Goal: Task Accomplishment & Management: Use online tool/utility

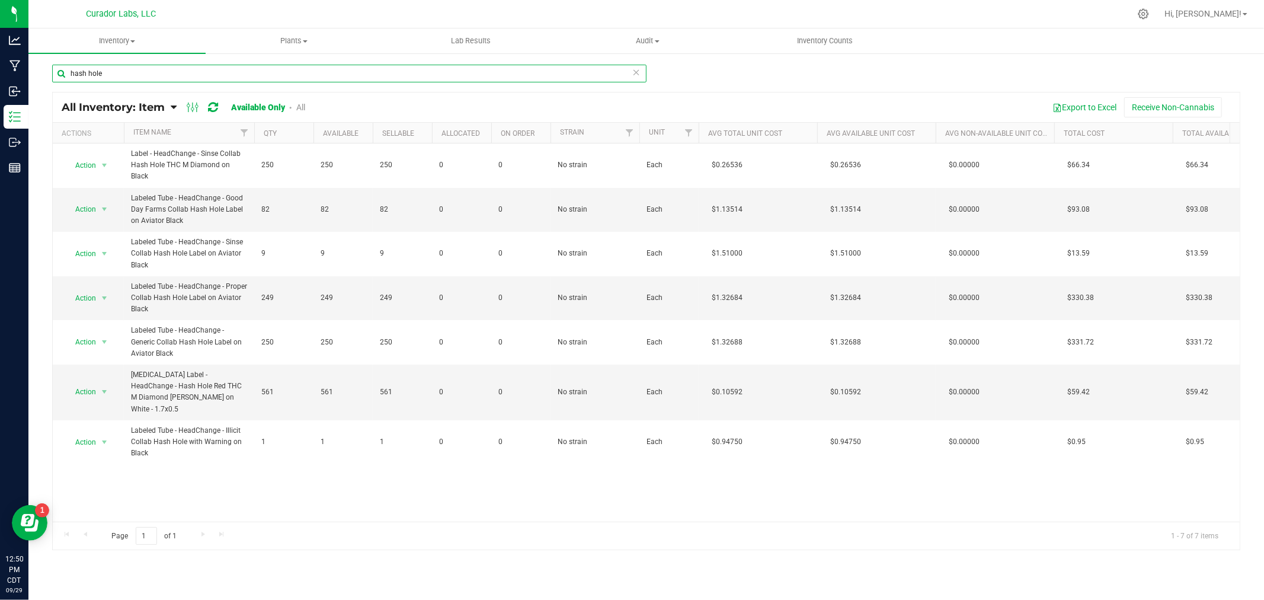
scroll to position [0, 213]
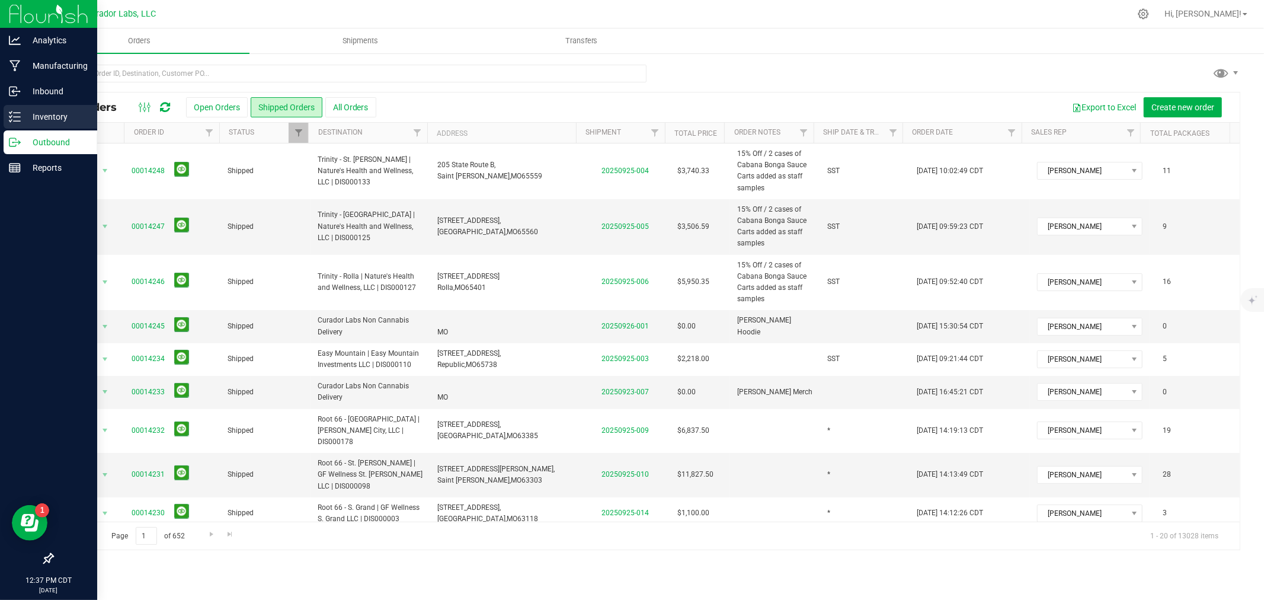
click at [15, 109] on div "Inventory" at bounding box center [51, 117] width 94 height 24
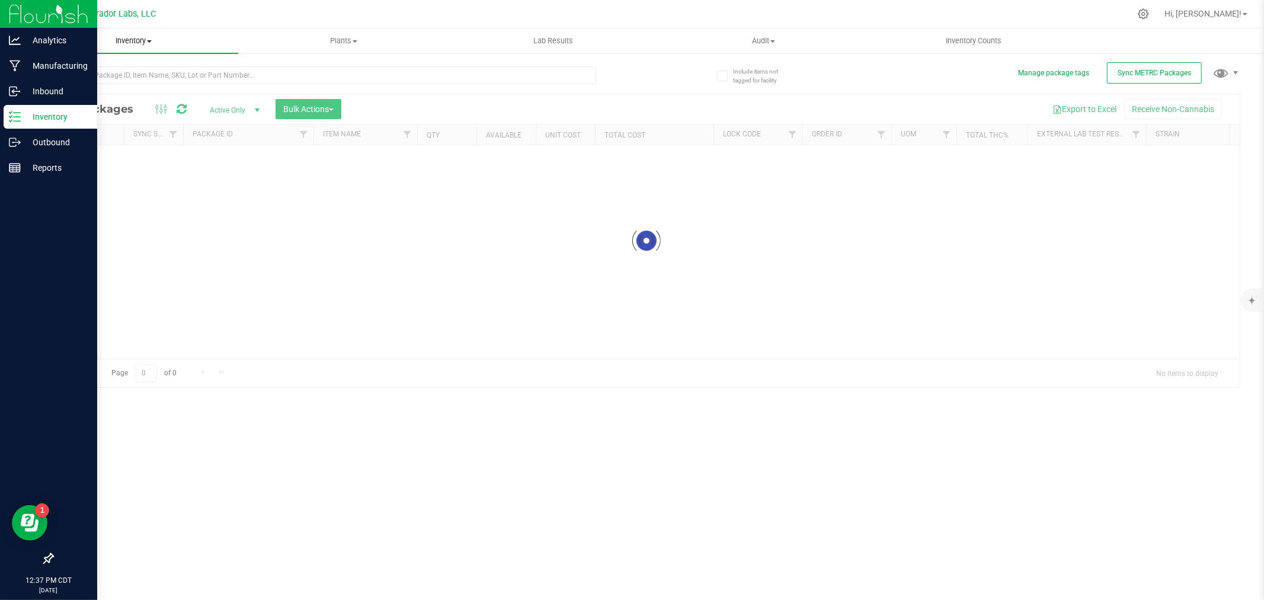
click at [140, 37] on span "Inventory" at bounding box center [133, 41] width 210 height 11
click at [78, 84] on span "All inventory" at bounding box center [68, 86] width 80 height 10
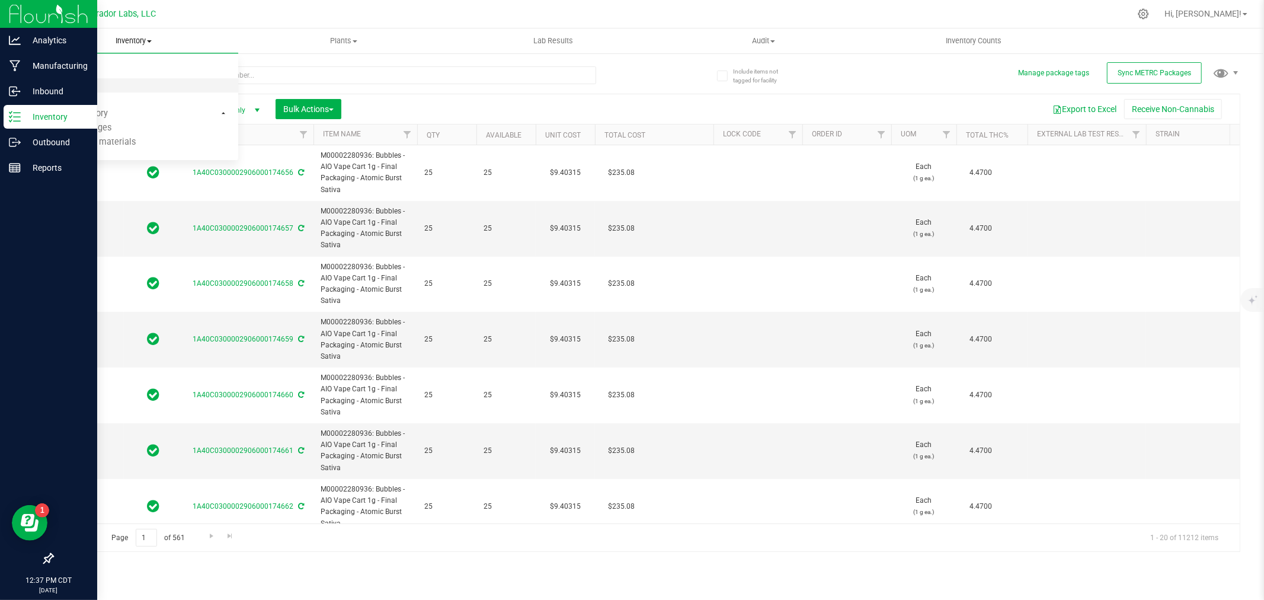
type input "[DATE]"
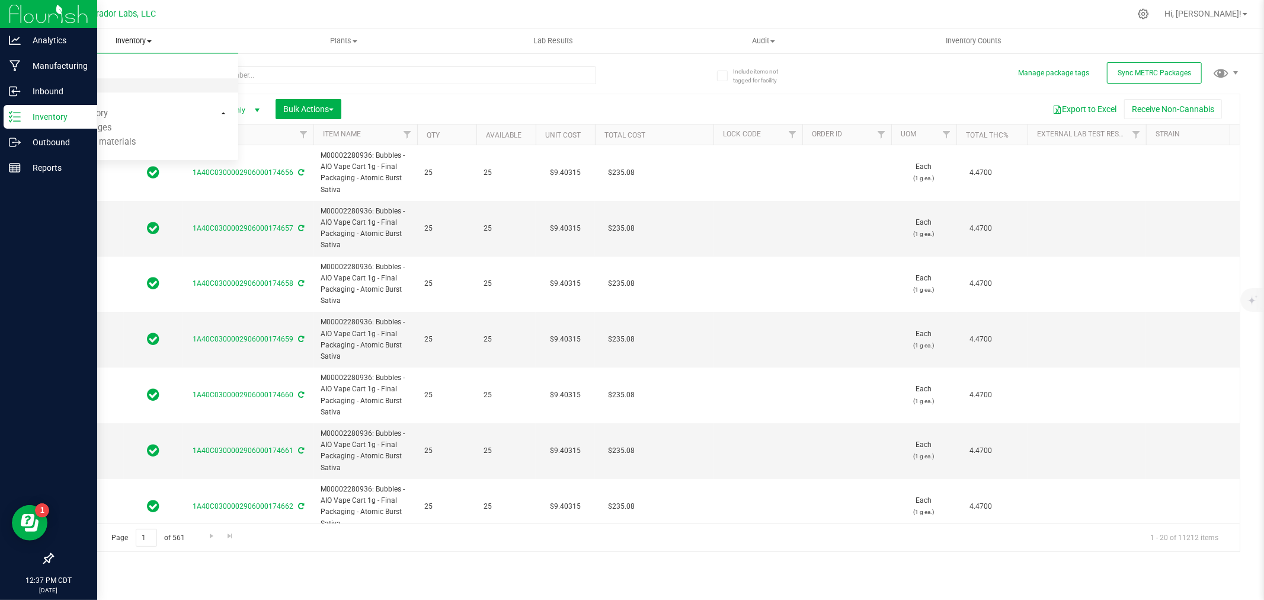
type input "[DATE]"
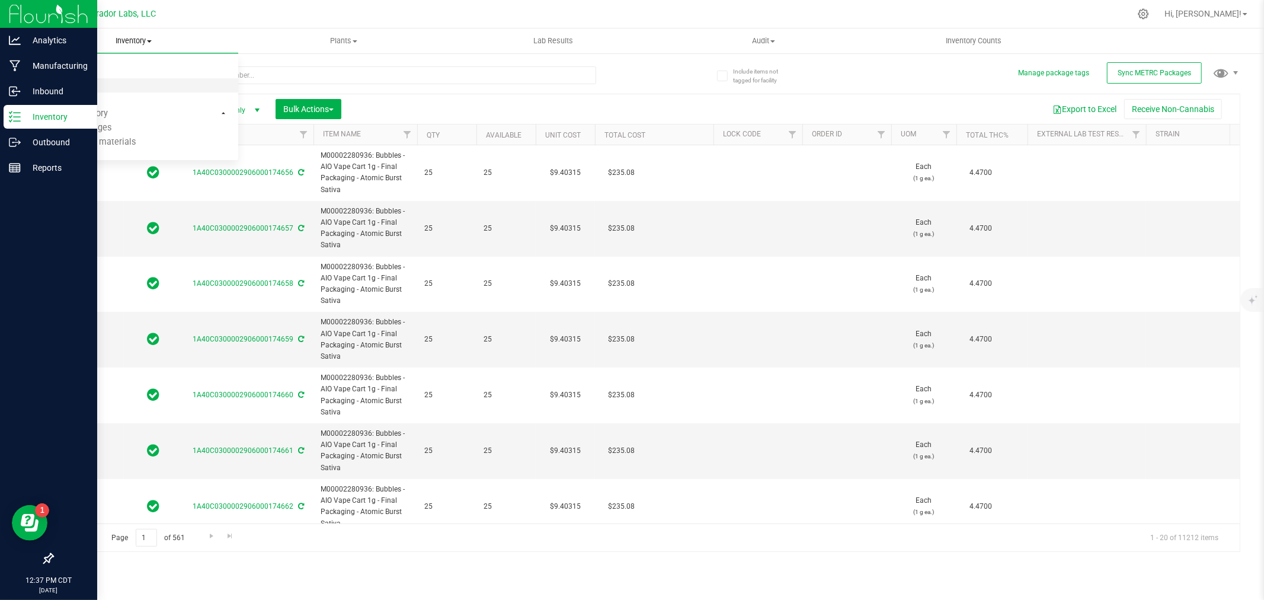
type input "[DATE]"
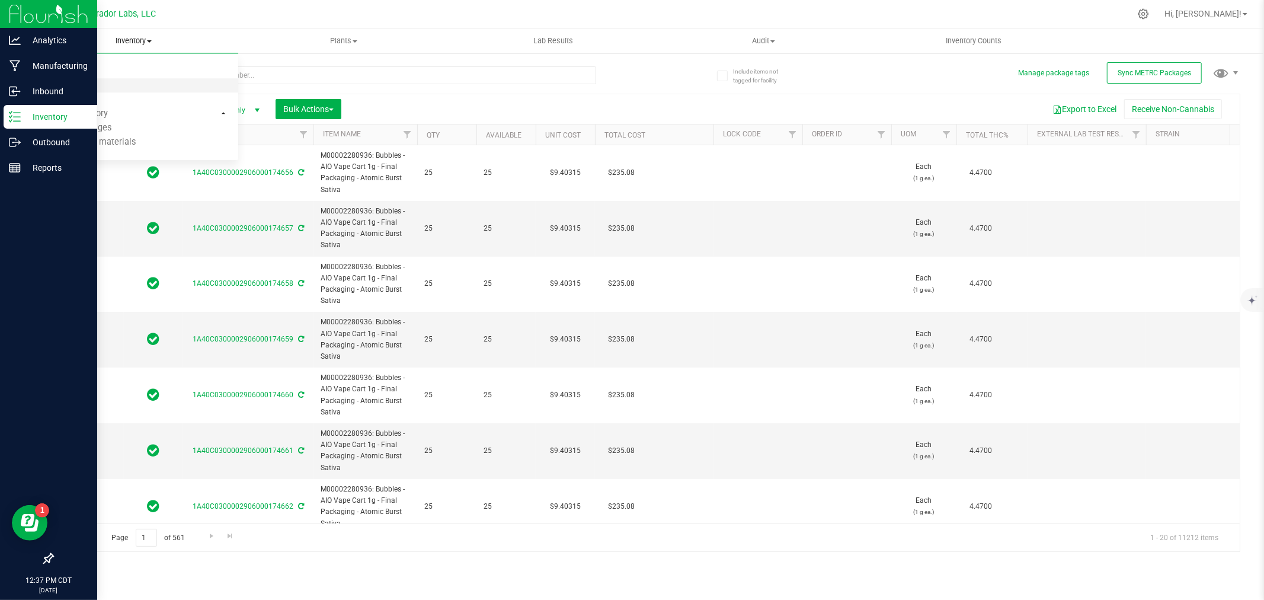
type input "[DATE]"
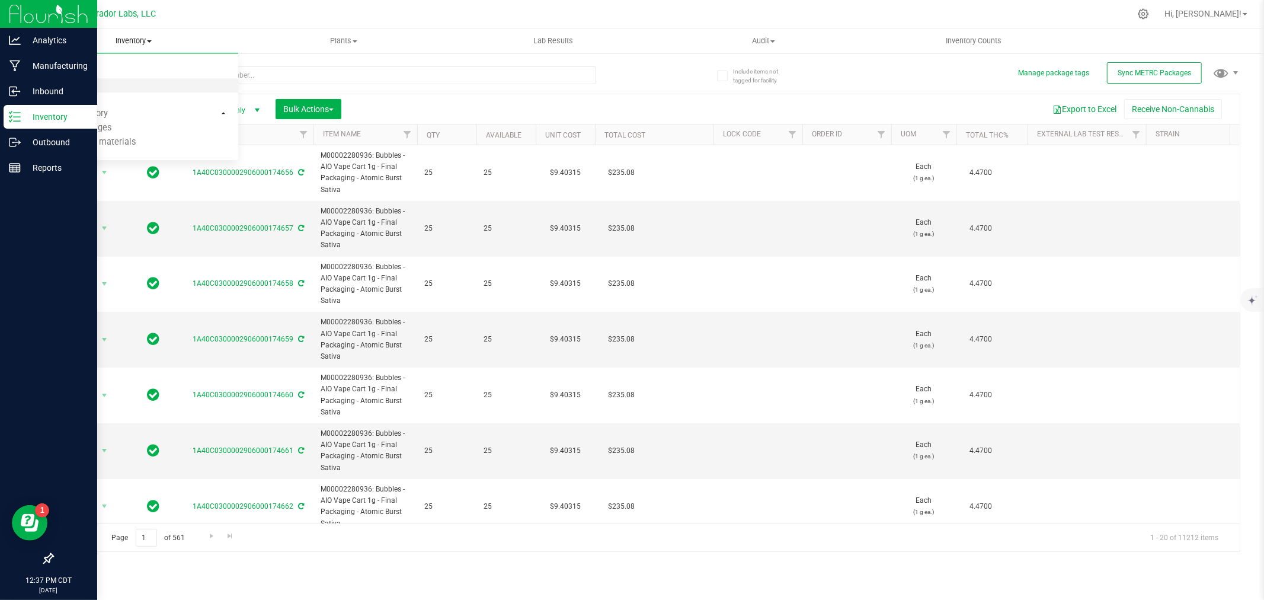
click at [78, 84] on span "All inventory" at bounding box center [68, 86] width 80 height 10
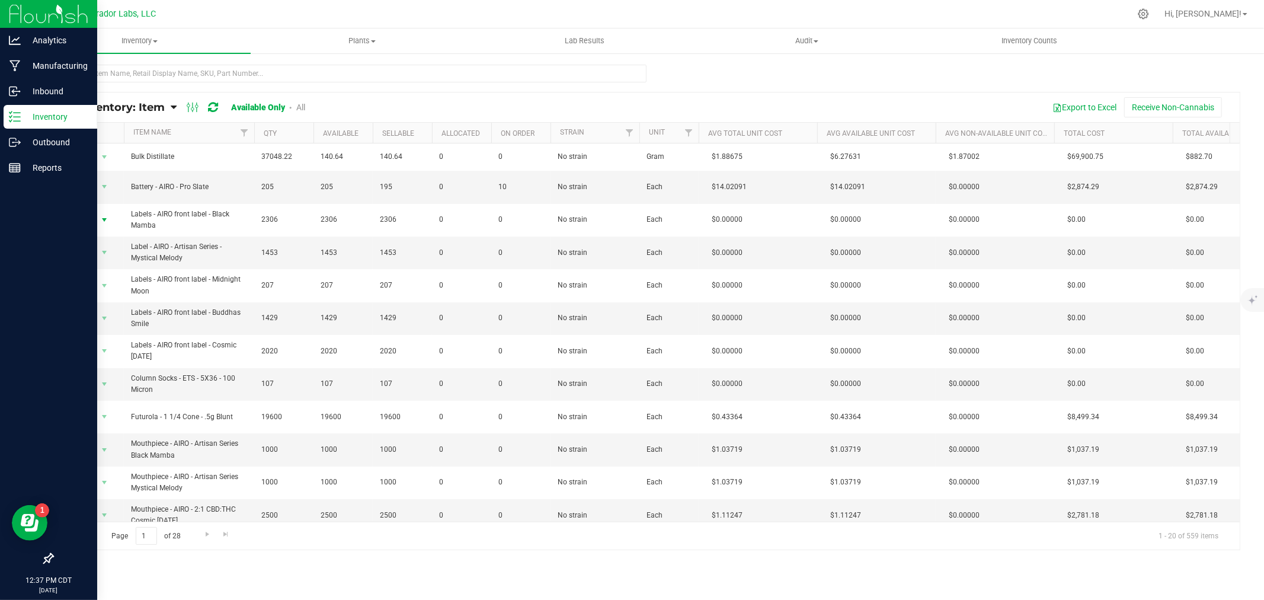
click at [89, 220] on span "Action" at bounding box center [81, 220] width 32 height 17
click at [105, 296] on li "Locate inventory" at bounding box center [103, 293] width 76 height 18
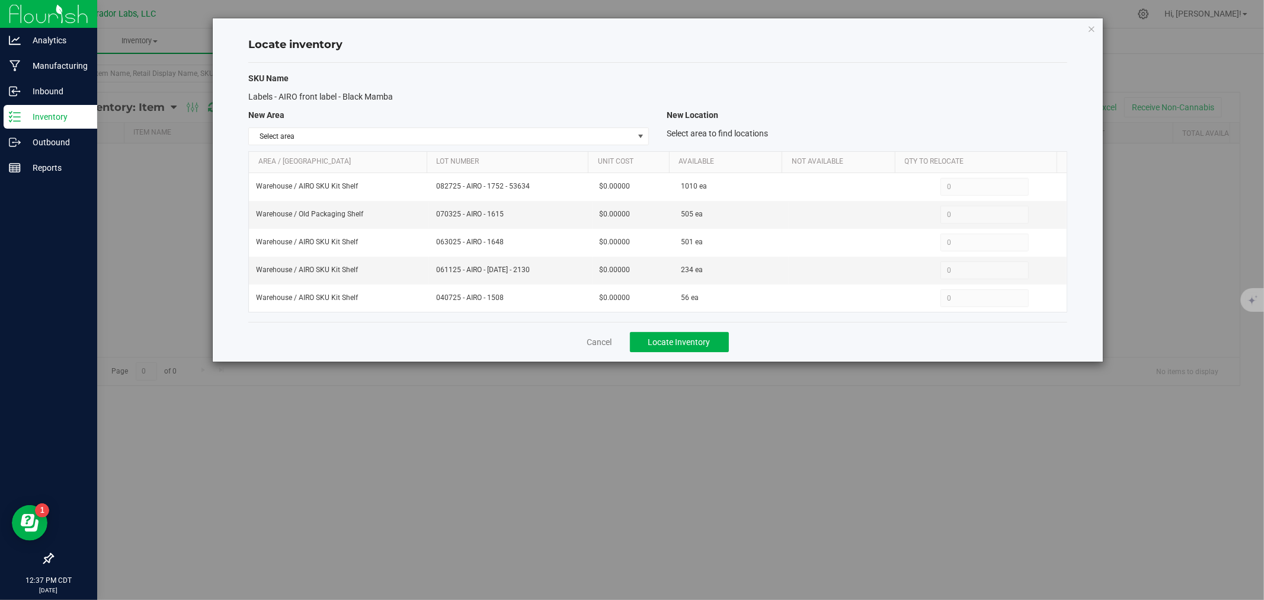
click at [366, 125] on div "SKU Name Labels - AIRO front label - Black Mamba New Area New Location Select a…" at bounding box center [657, 192] width 819 height 259
click at [365, 133] on span "Select area" at bounding box center [441, 136] width 385 height 17
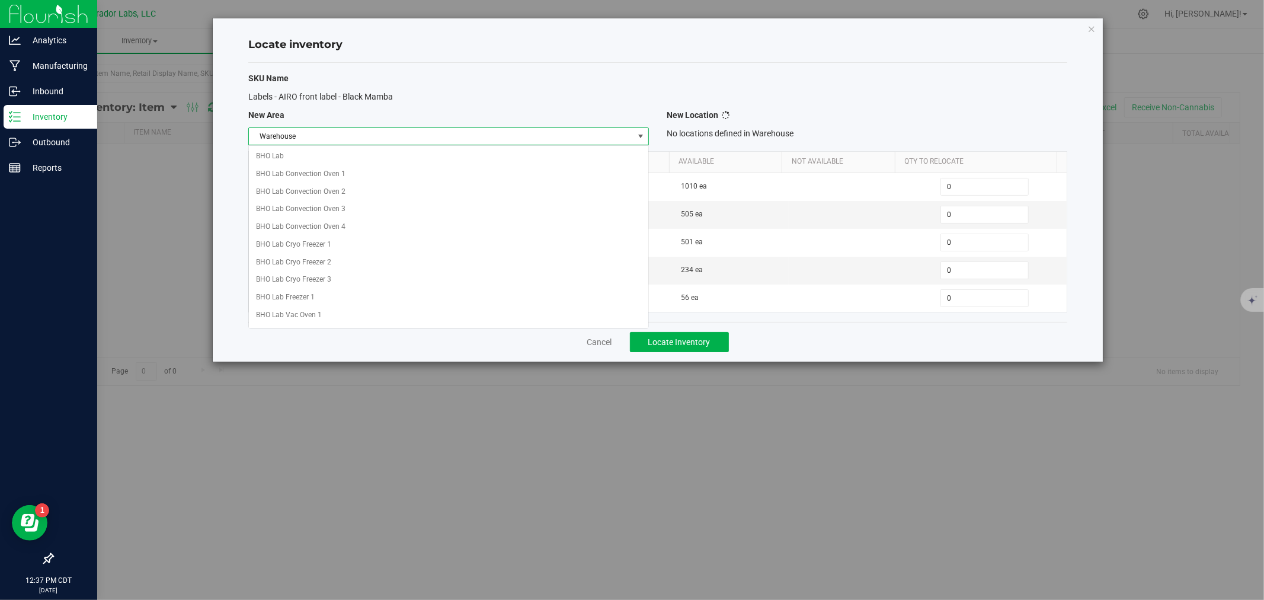
scroll to position [957, 0]
click at [292, 311] on li "Warehouse" at bounding box center [448, 309] width 399 height 18
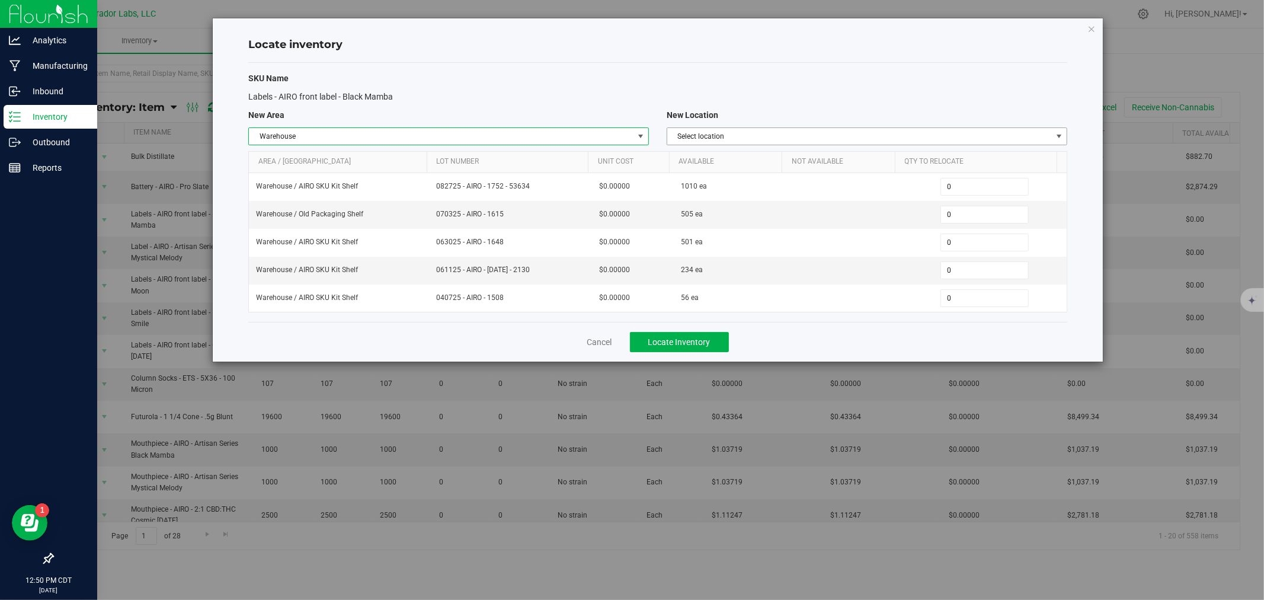
click at [732, 136] on span "Select location" at bounding box center [859, 136] width 385 height 17
click at [725, 135] on span "Select location" at bounding box center [859, 136] width 385 height 17
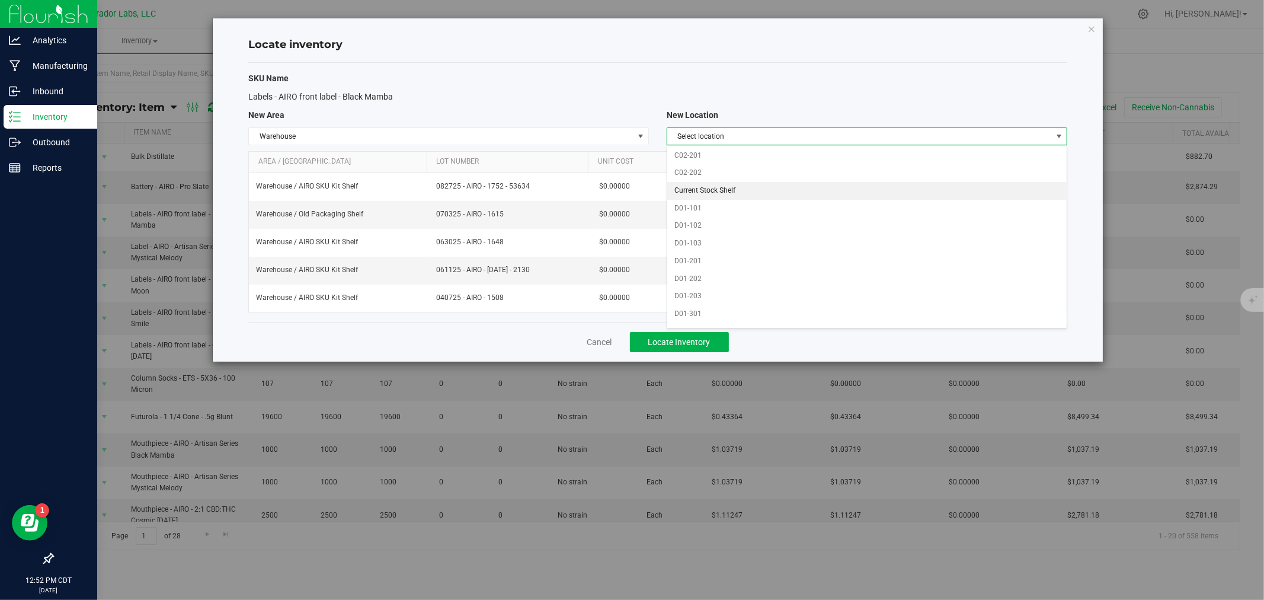
drag, startPoint x: 742, startPoint y: 196, endPoint x: 685, endPoint y: 196, distance: 57.5
click at [685, 196] on li "Current Stock Shelf" at bounding box center [866, 191] width 399 height 18
